Goal: Find specific page/section: Find specific page/section

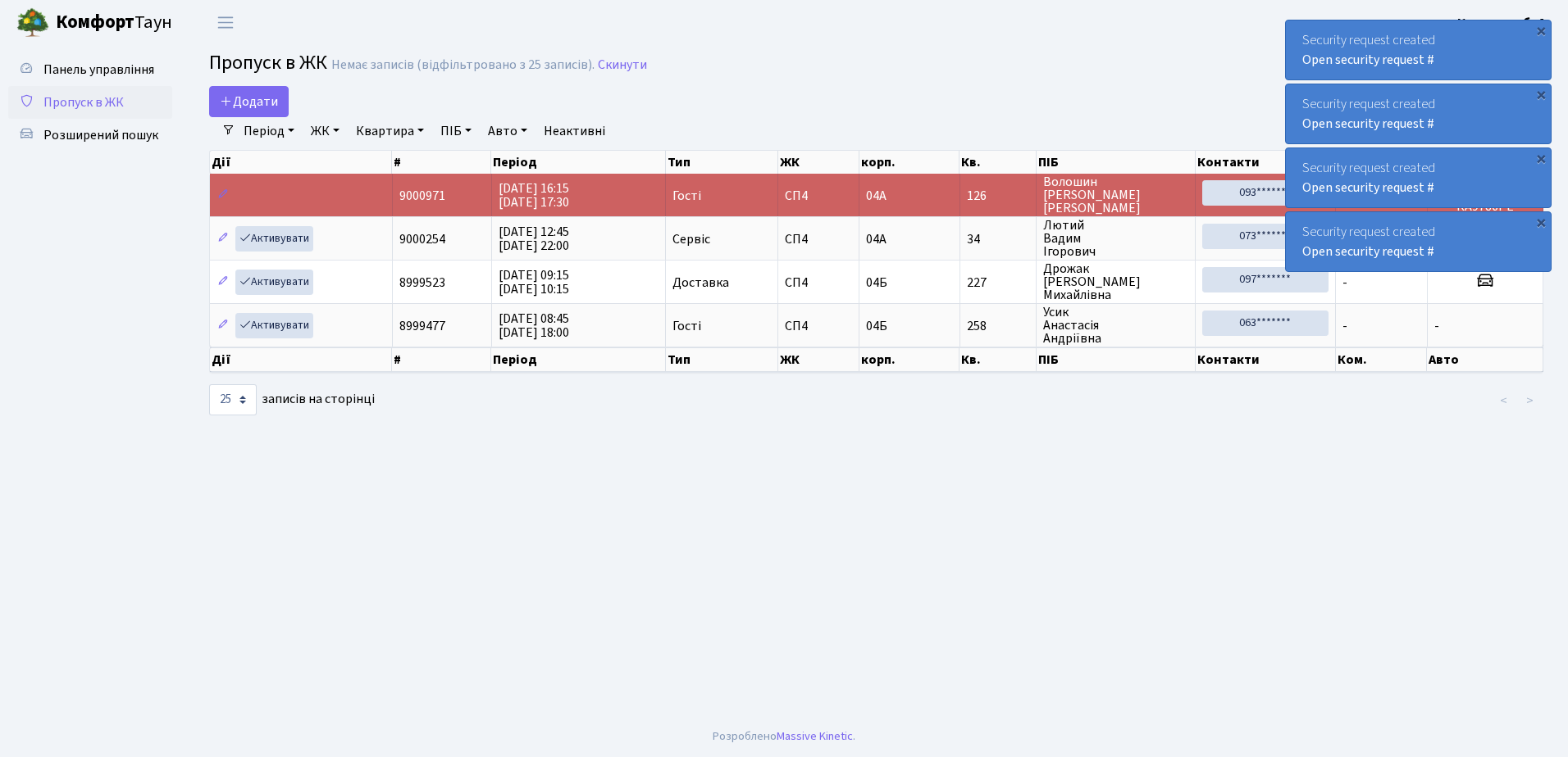
select select "25"
click at [105, 138] on span "Розширений пошук" at bounding box center [101, 135] width 115 height 18
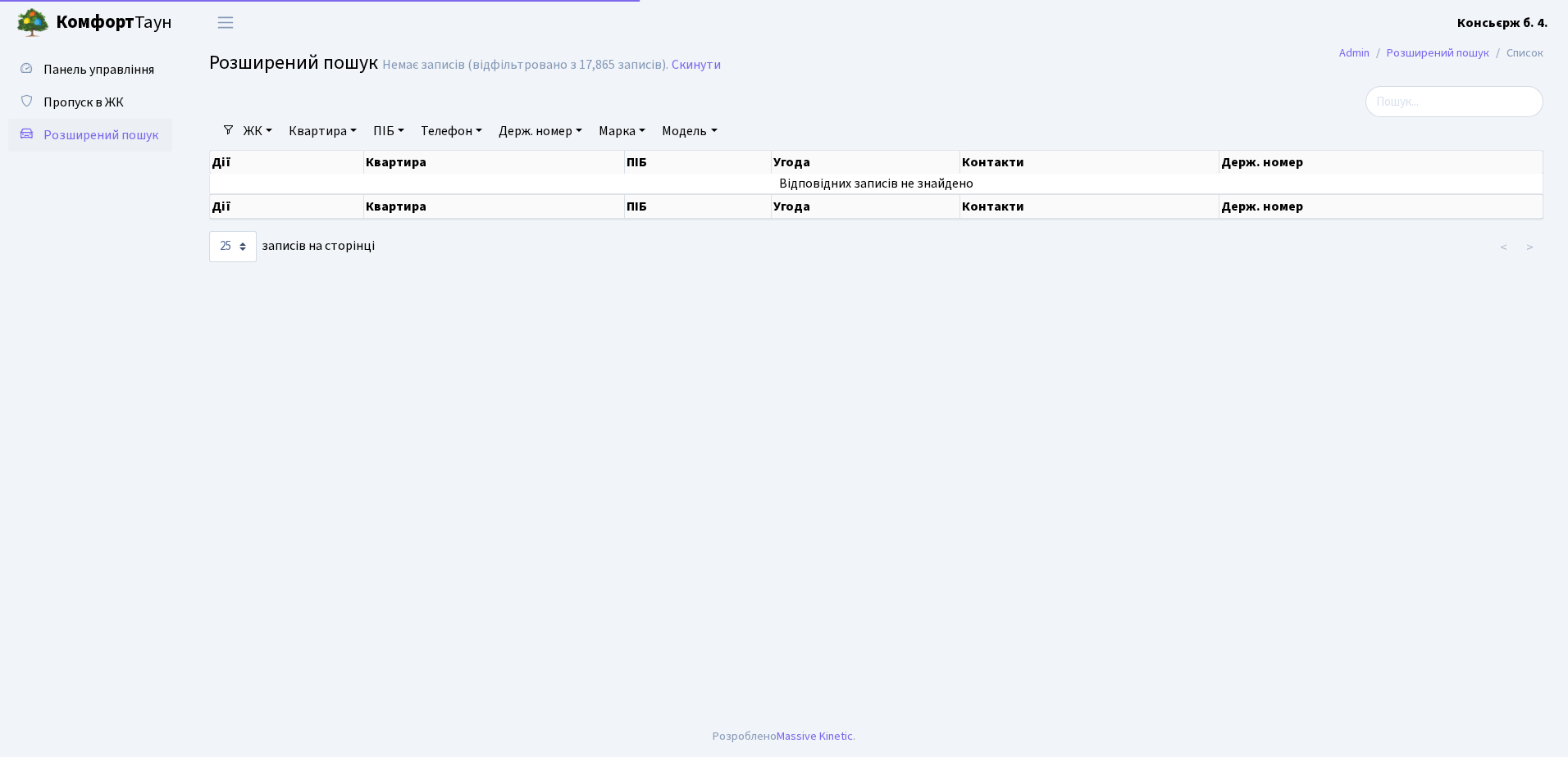
select select "25"
click at [97, 104] on span "Пропуск в ЖК" at bounding box center [84, 102] width 81 height 18
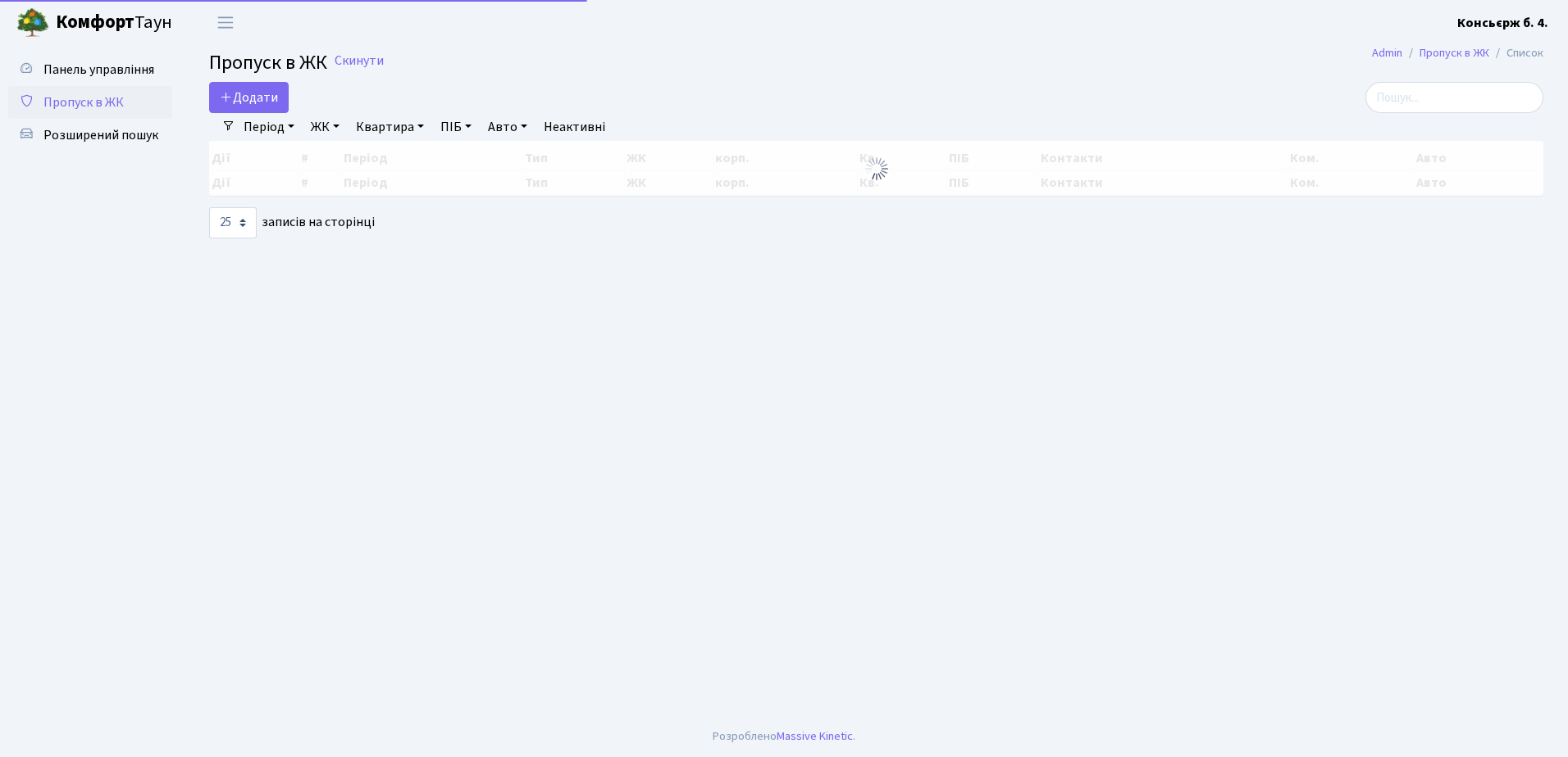
select select "25"
